Goal: Task Accomplishment & Management: Use online tool/utility

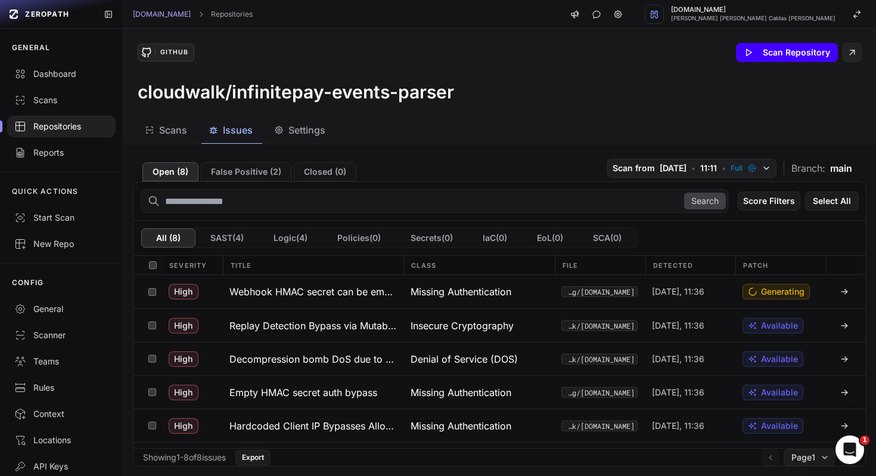
click at [782, 48] on button "Scan Repository" at bounding box center [787, 52] width 102 height 19
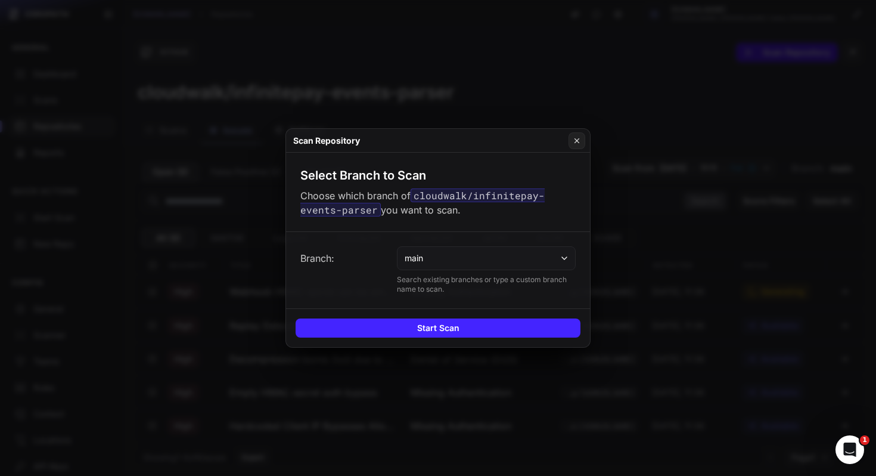
click at [782, 48] on button at bounding box center [438, 238] width 876 height 476
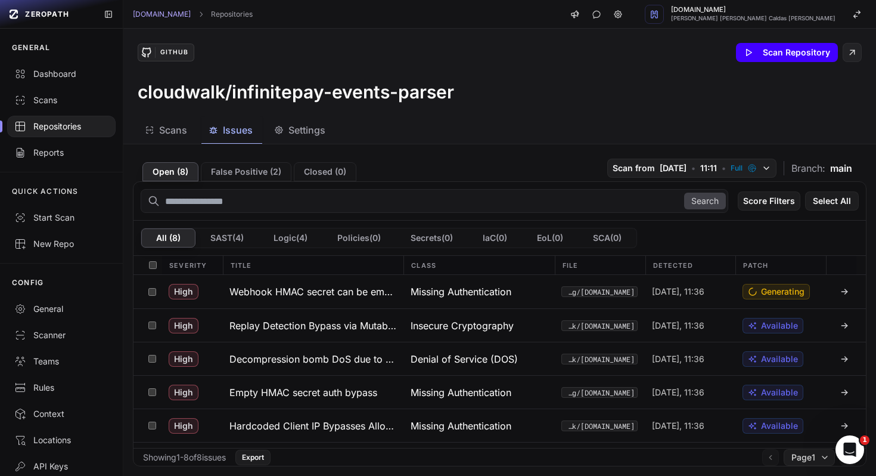
click at [770, 58] on button "Scan Repository" at bounding box center [787, 52] width 102 height 19
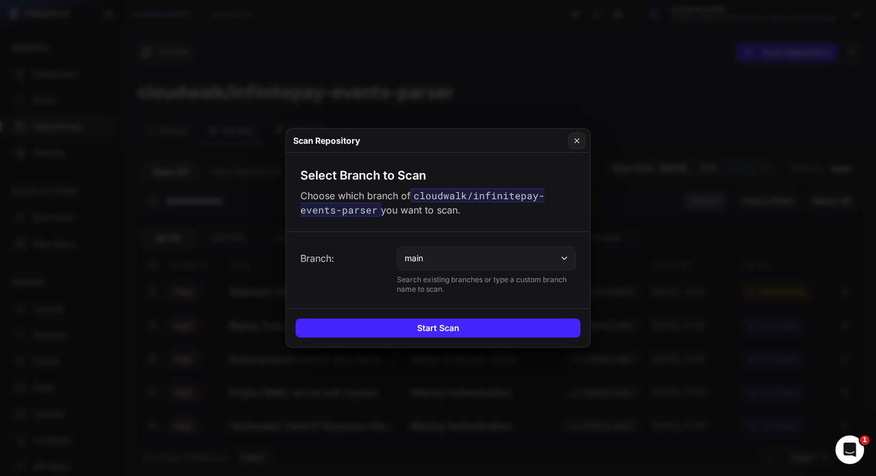
click at [496, 268] on button "main" at bounding box center [486, 258] width 179 height 24
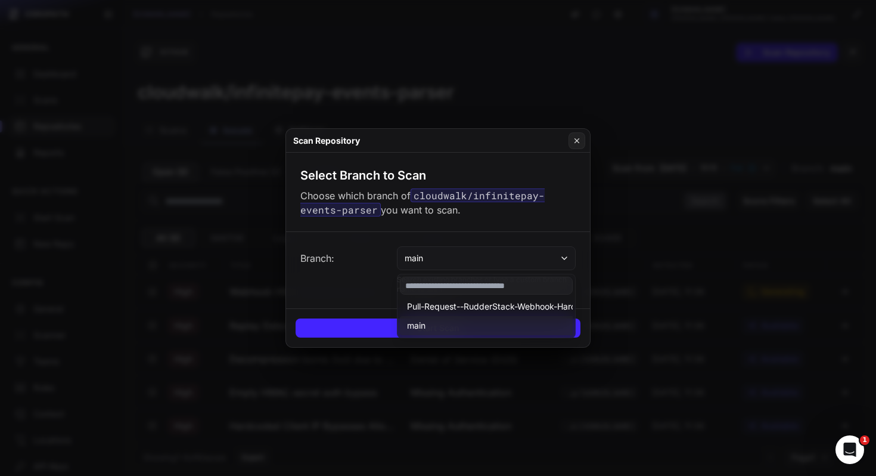
click at [490, 288] on input at bounding box center [486, 285] width 173 height 18
click at [514, 297] on button "Pull-Request--RudderStack-Webhook-Hardening-(HMAC-binding,-replay,-real-IP,-dec…" at bounding box center [616, 306] width 433 height 19
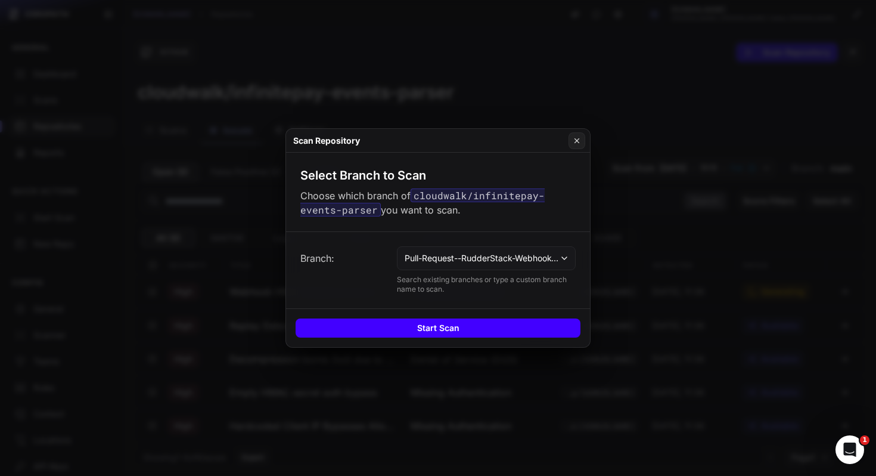
click at [487, 328] on button "Start Scan" at bounding box center [438, 327] width 285 height 19
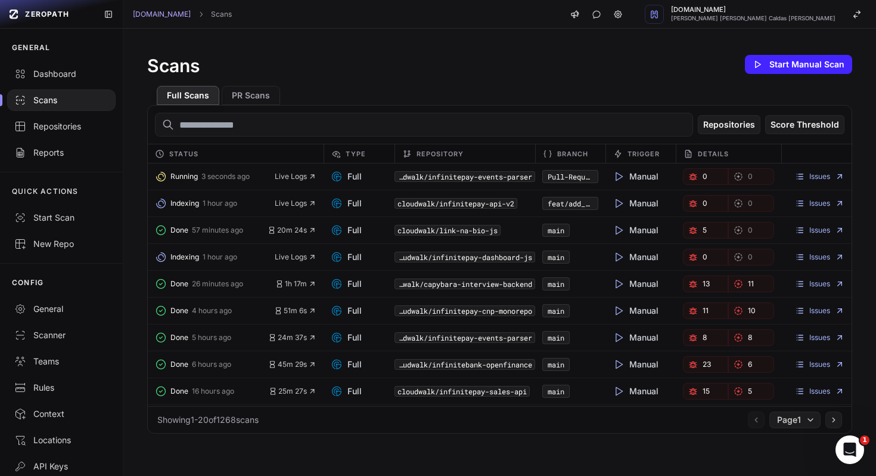
click at [527, 63] on div "Scans Start Manual Scan" at bounding box center [499, 64] width 705 height 24
click at [304, 174] on span "Live Logs" at bounding box center [296, 177] width 42 height 10
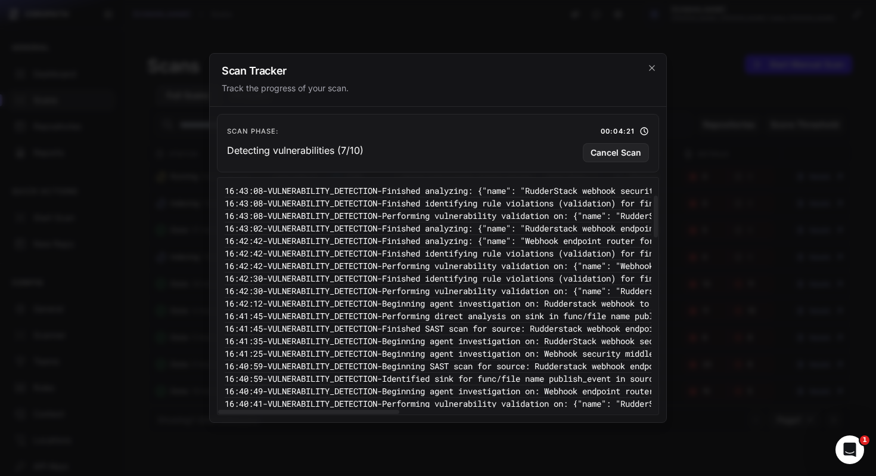
scroll to position [1029, 0]
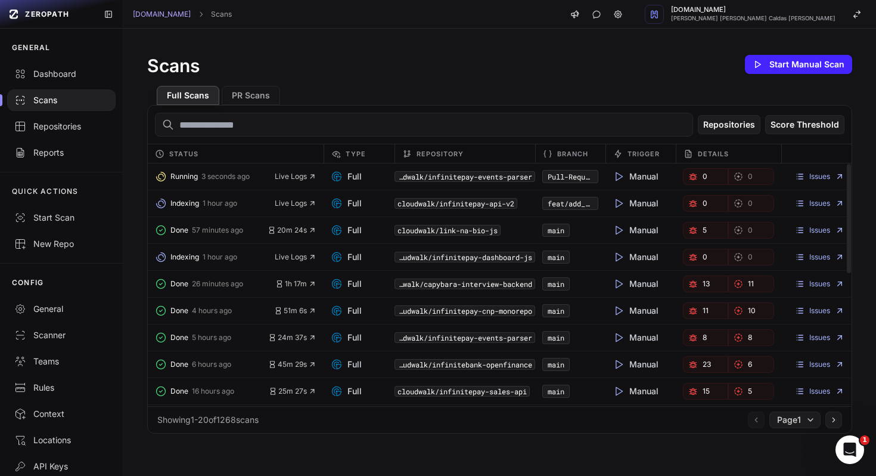
click at [473, 169] on div "cloudwalk/infinitepay-events-parser" at bounding box center [464, 176] width 141 height 17
click at [479, 179] on code "cloudwalk/infinitepay-events-parser" at bounding box center [464, 176] width 141 height 11
click at [585, 173] on link "Pull-Request--RudderStack-Webhook-Hardening-(HMAC-binding,-replay,-real-IP,-dec…" at bounding box center [754, 177] width 413 height 10
click at [310, 176] on icon "button" at bounding box center [312, 176] width 8 height 8
